Goal: Information Seeking & Learning: Learn about a topic

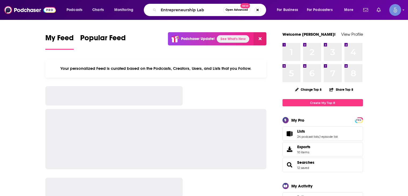
type input "Entrepreneurship Lab"
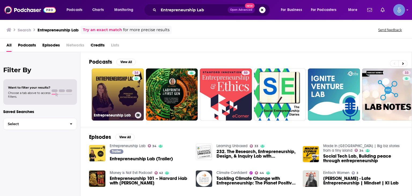
click at [130, 97] on link "34 Entrepreneurship Lab" at bounding box center [118, 94] width 52 height 52
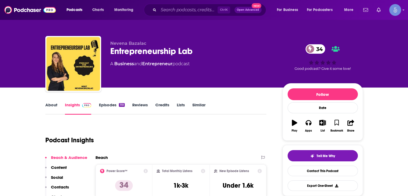
scroll to position [27, 0]
